Goal: Information Seeking & Learning: Learn about a topic

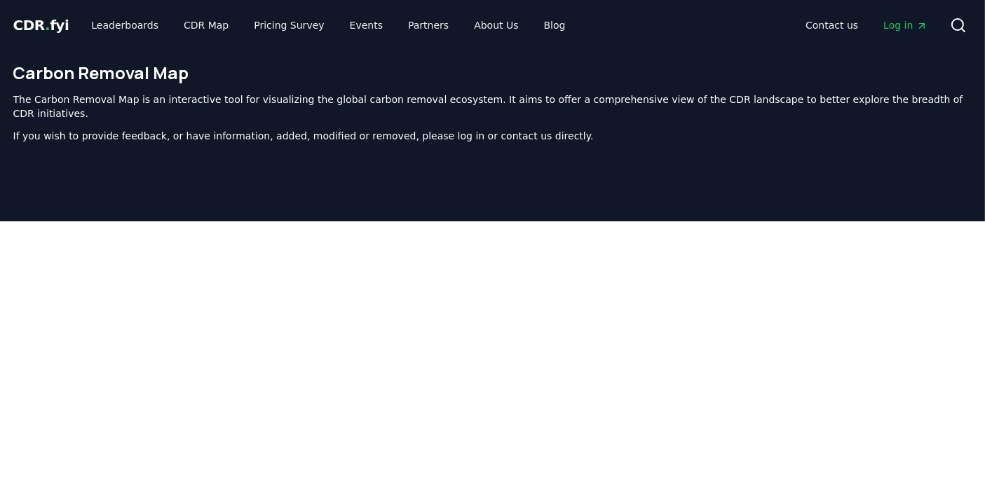
click at [20, 22] on span "CDR . fyi" at bounding box center [41, 25] width 56 height 17
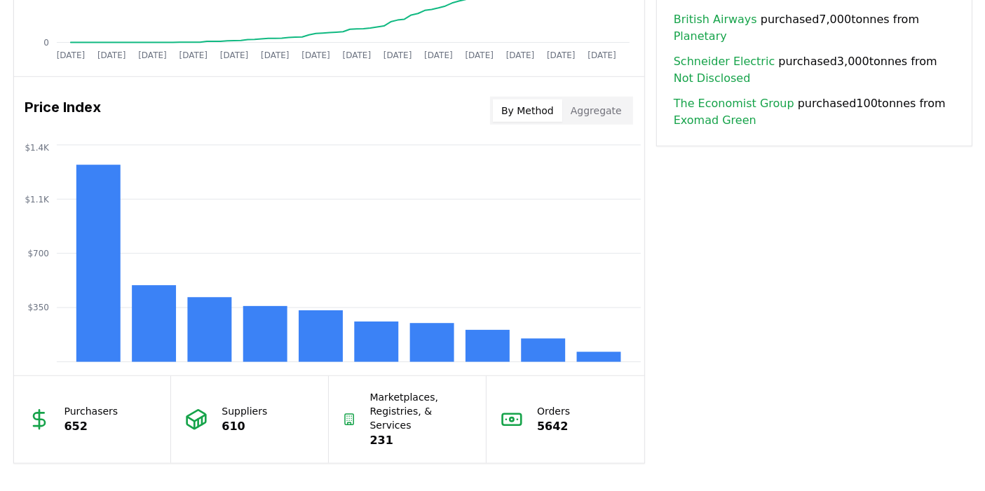
scroll to position [1090, 0]
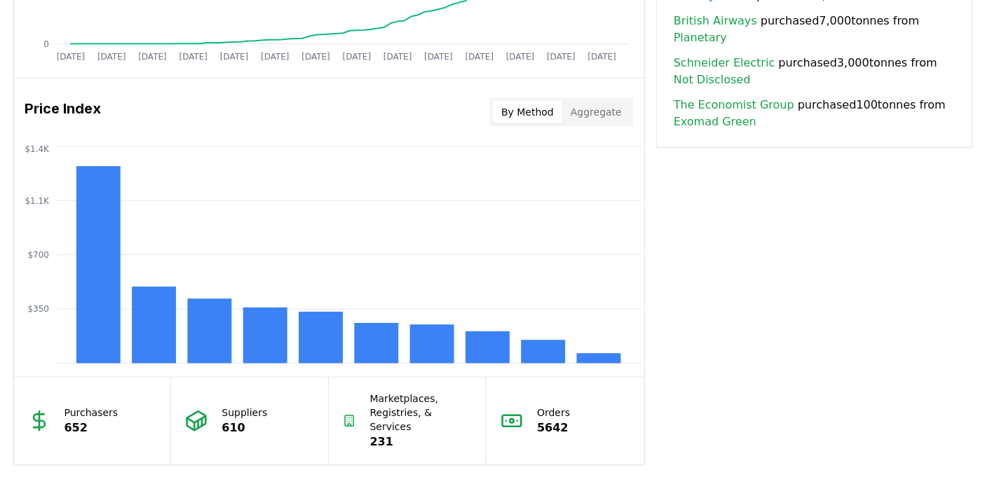
click at [601, 107] on button "Aggregate" at bounding box center [596, 112] width 68 height 22
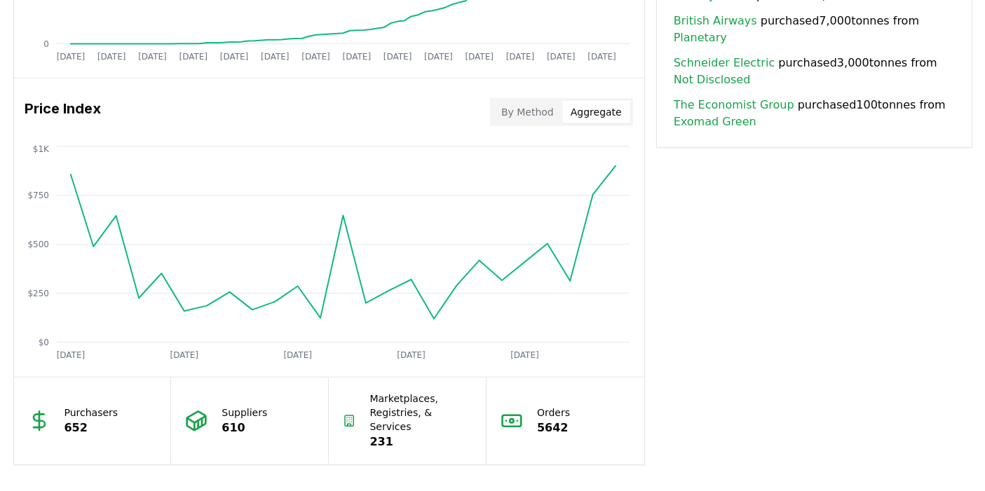
click at [515, 105] on button "By Method" at bounding box center [527, 112] width 69 height 22
click at [609, 116] on button "Aggregate" at bounding box center [596, 112] width 68 height 22
click at [527, 113] on button "By Method" at bounding box center [527, 112] width 69 height 22
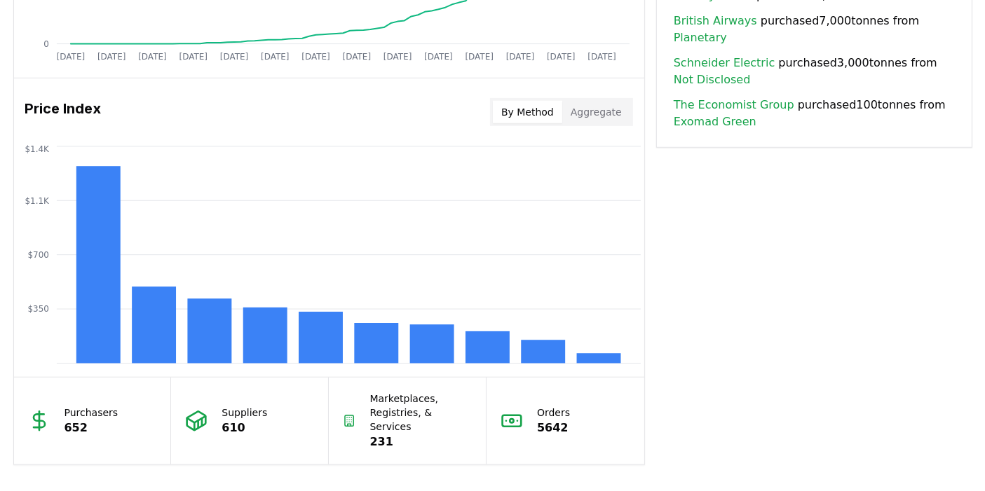
click at [592, 111] on button "Aggregate" at bounding box center [596, 112] width 68 height 22
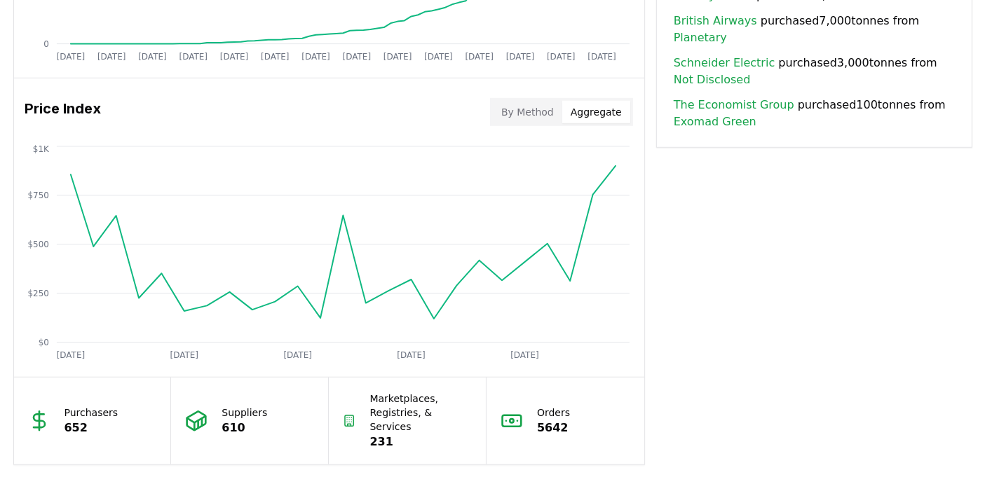
click at [528, 120] on button "By Method" at bounding box center [527, 112] width 69 height 22
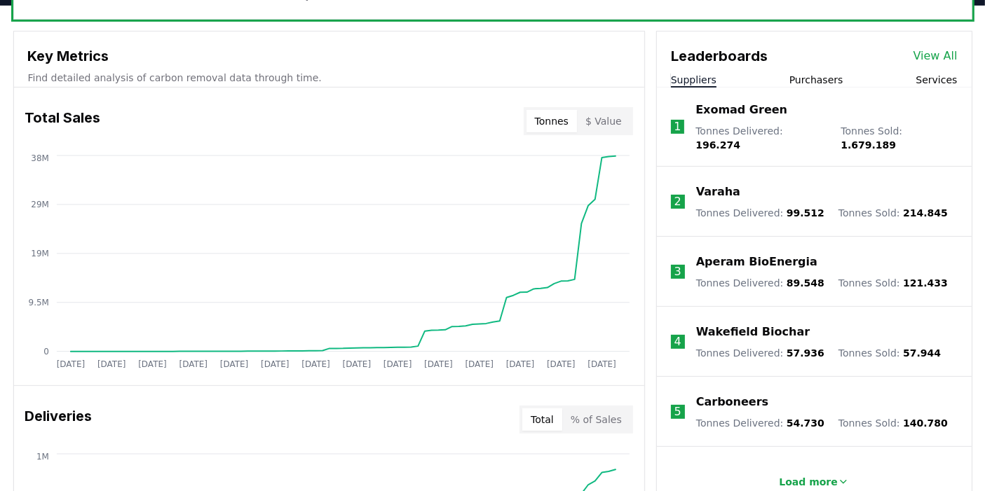
scroll to position [0, 0]
